Goal: Task Accomplishment & Management: Manage account settings

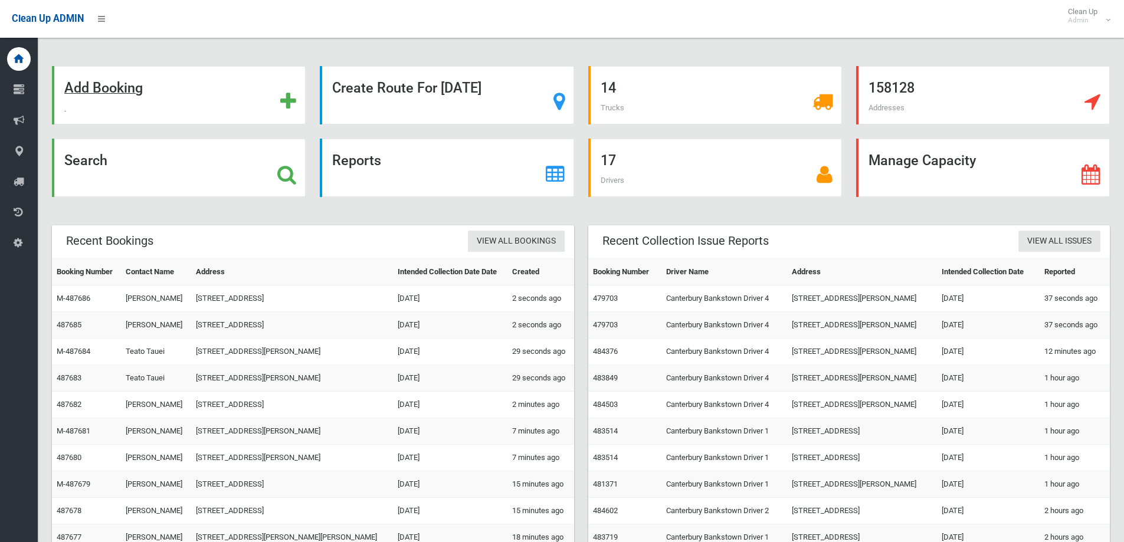
click at [116, 89] on strong "Add Booking" at bounding box center [103, 88] width 78 height 17
click at [81, 160] on strong "Search" at bounding box center [85, 160] width 43 height 17
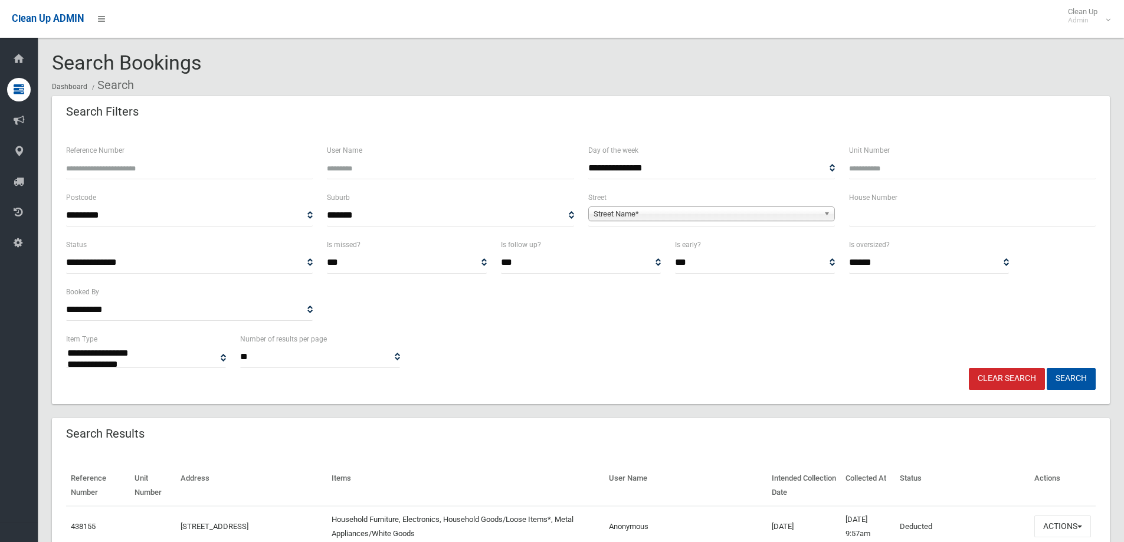
select select
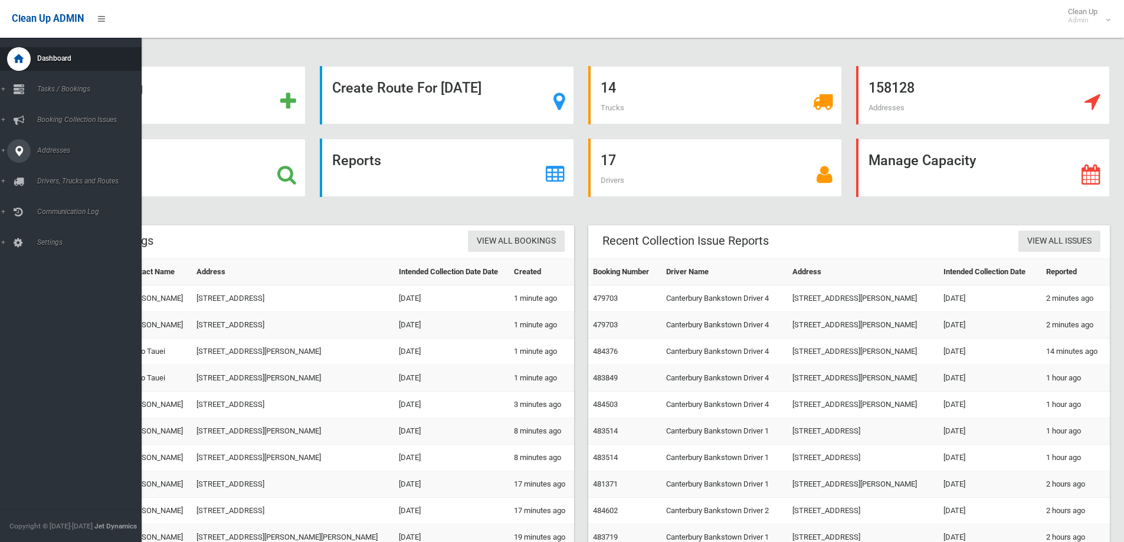
click at [59, 152] on span "Addresses" at bounding box center [92, 150] width 117 height 8
click at [64, 169] on span "All Addresses" at bounding box center [87, 171] width 107 height 8
